Goal: Transaction & Acquisition: Purchase product/service

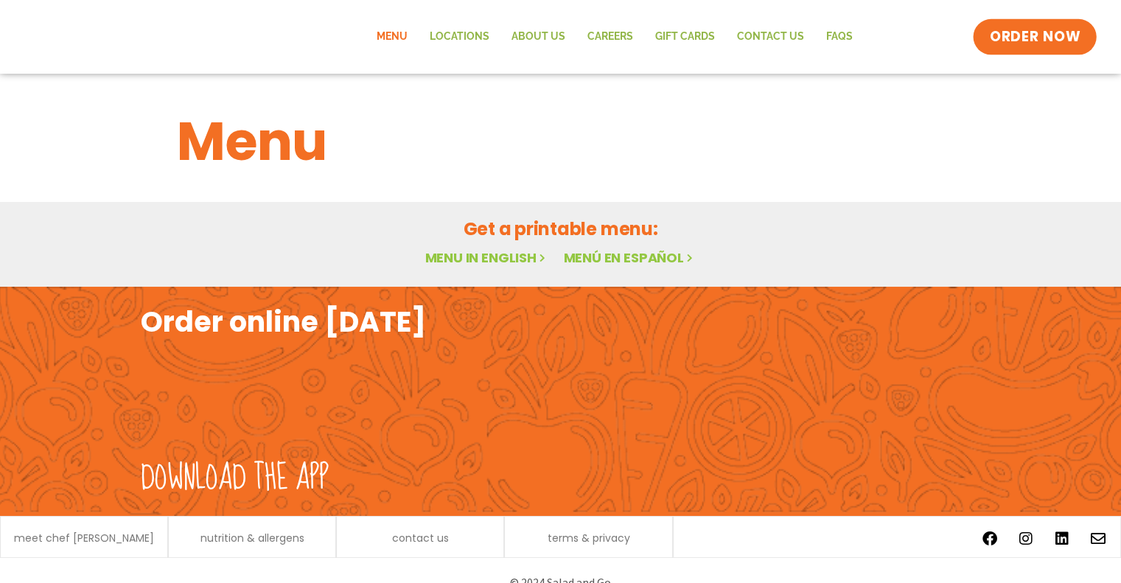
click at [1039, 43] on span "ORDER NOW" at bounding box center [1034, 36] width 91 height 19
